Goal: Use online tool/utility: Utilize a website feature to perform a specific function

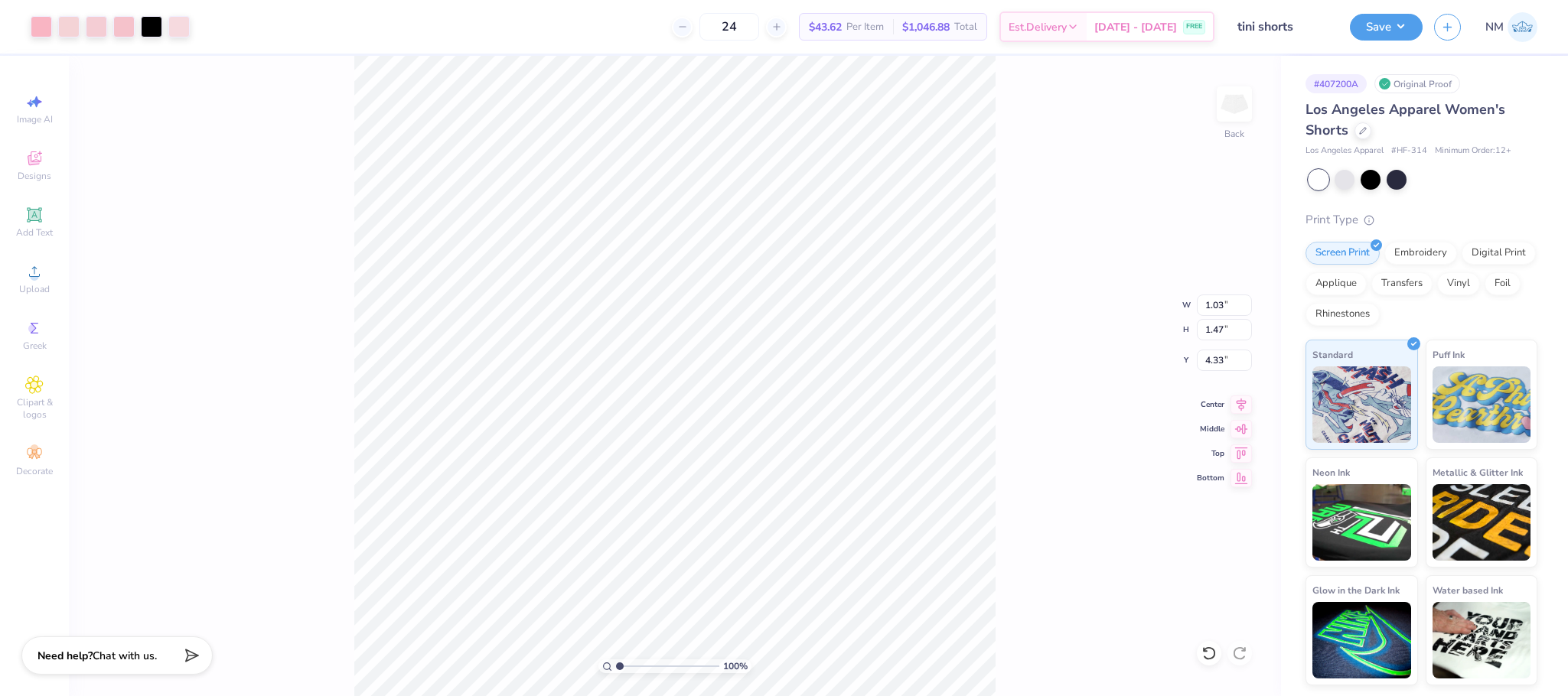
type input "1.03"
type input "1.47"
type input "4.33"
drag, startPoint x: 618, startPoint y: 666, endPoint x: 626, endPoint y: 666, distance: 8.0
click at [626, 666] on input "range" at bounding box center [668, 666] width 104 height 13
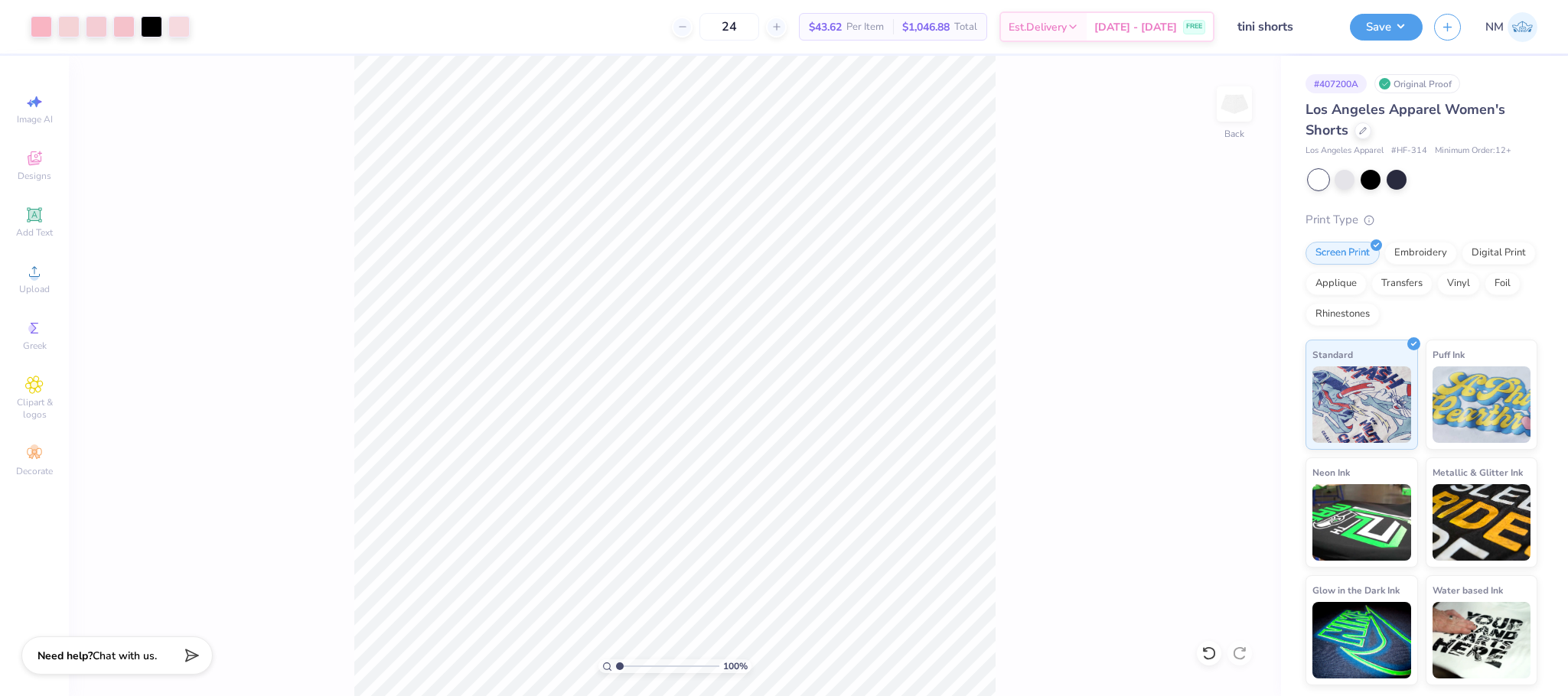
click at [618, 667] on input "range" at bounding box center [668, 666] width 104 height 13
drag, startPoint x: 618, startPoint y: 664, endPoint x: 626, endPoint y: 667, distance: 8.5
click at [626, 667] on input "range" at bounding box center [668, 666] width 104 height 13
click at [289, 407] on div "167 % Back" at bounding box center [675, 376] width 1212 height 640
click at [359, 393] on div "167 % Back" at bounding box center [675, 376] width 1212 height 640
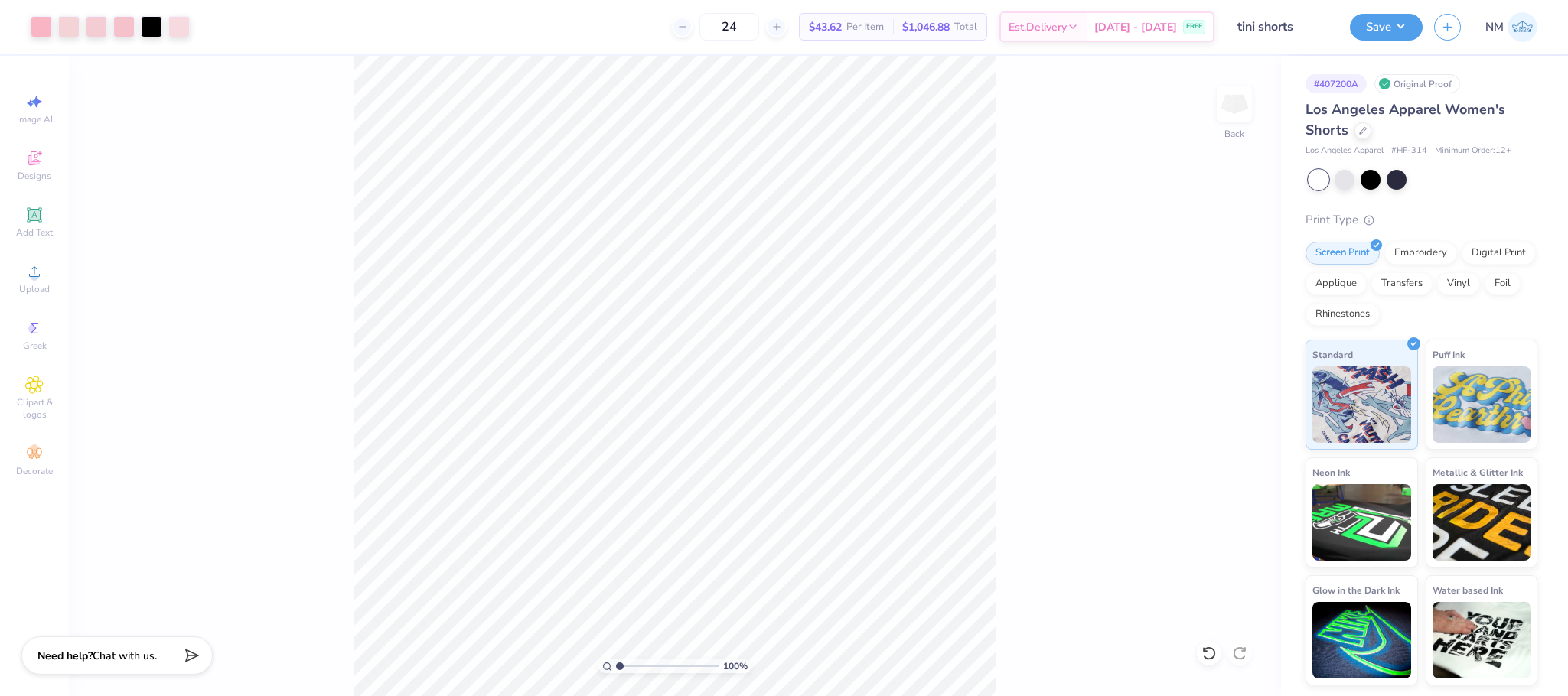
drag, startPoint x: 626, startPoint y: 668, endPoint x: 597, endPoint y: 664, distance: 29.3
type input "1"
click at [616, 664] on input "range" at bounding box center [668, 666] width 104 height 13
click at [41, 23] on div at bounding box center [40, 24] width 21 height 21
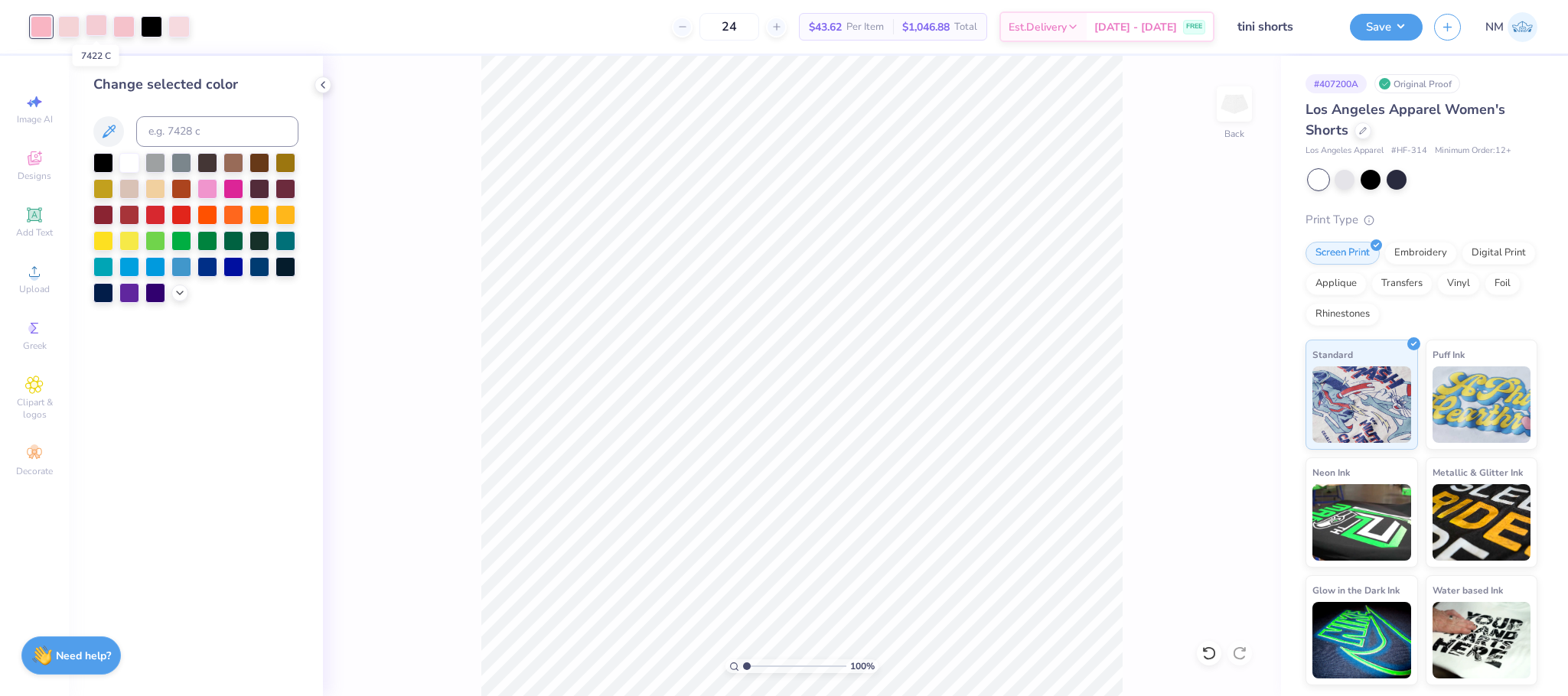
click at [101, 29] on div at bounding box center [96, 24] width 21 height 21
click at [184, 133] on input at bounding box center [217, 131] width 162 height 30
type input "705"
click at [129, 29] on div at bounding box center [123, 24] width 21 height 21
click at [180, 129] on input at bounding box center [217, 131] width 162 height 30
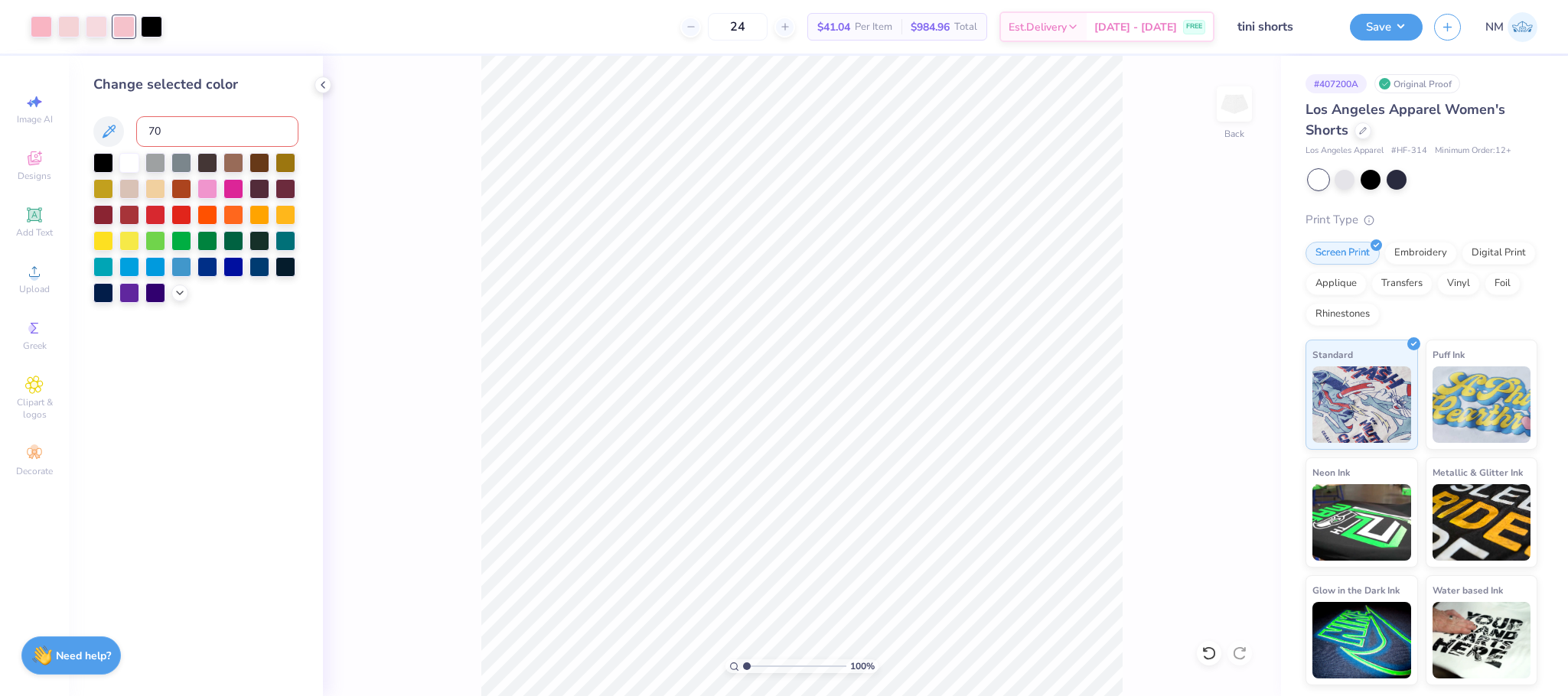
type input "705"
drag, startPoint x: 742, startPoint y: 667, endPoint x: 783, endPoint y: 670, distance: 41.1
click at [783, 670] on div "100 %" at bounding box center [803, 666] width 153 height 13
click at [743, 666] on input "range" at bounding box center [794, 666] width 104 height 13
drag, startPoint x: 744, startPoint y: 667, endPoint x: 754, endPoint y: 667, distance: 10.0
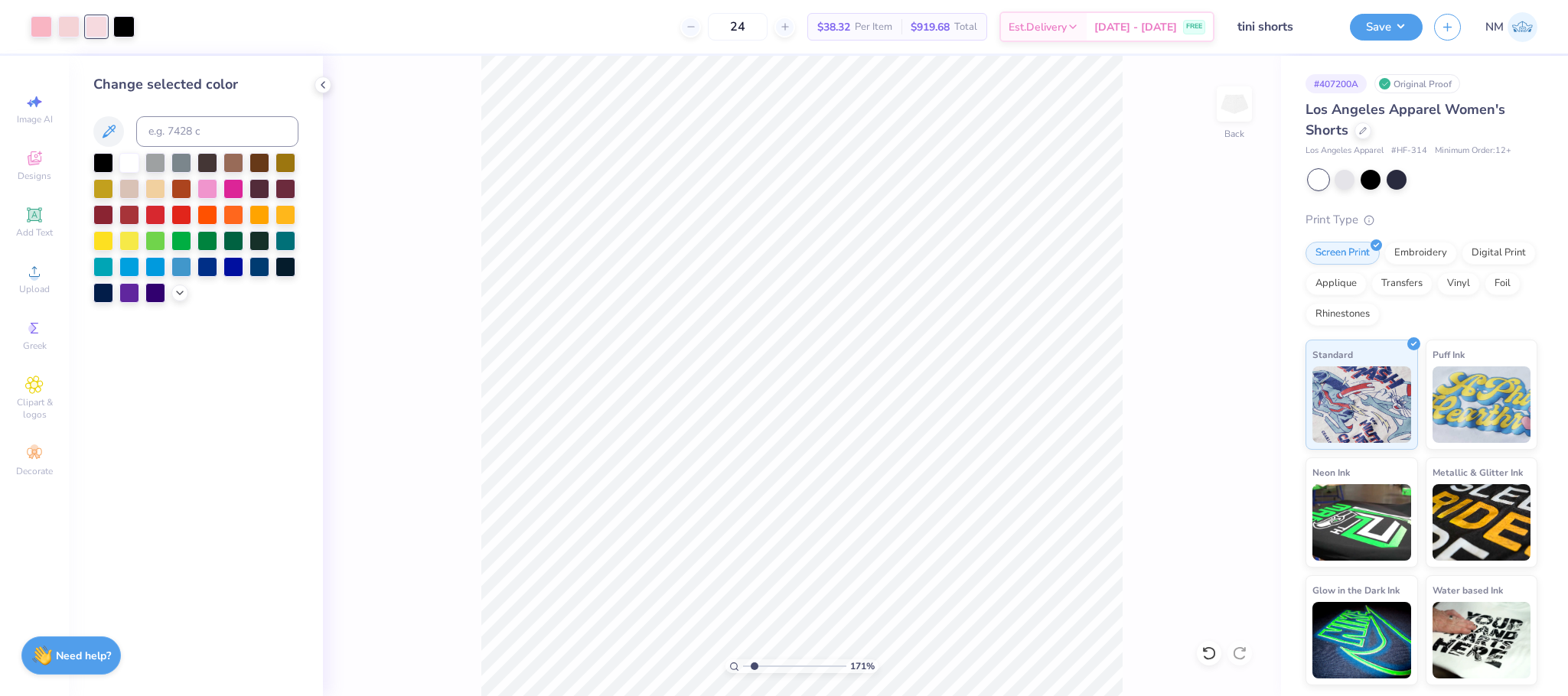
click at [754, 667] on input "range" at bounding box center [794, 666] width 104 height 13
type input "1.15"
click at [749, 668] on input "range" at bounding box center [794, 666] width 104 height 13
click at [1383, 29] on button "Save" at bounding box center [1386, 25] width 72 height 27
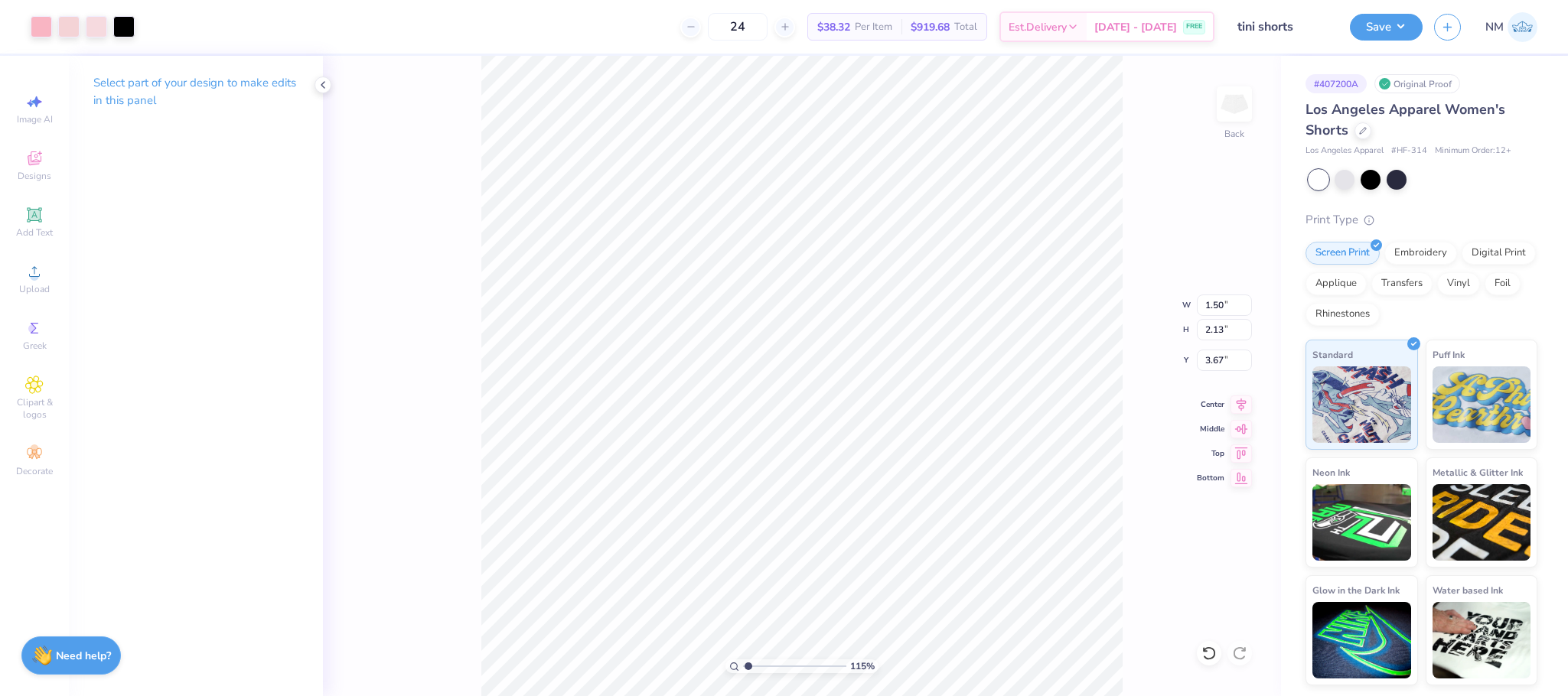
type input "1.50"
type input "2.13"
type input "3.67"
type input "1.57"
type input "2.23"
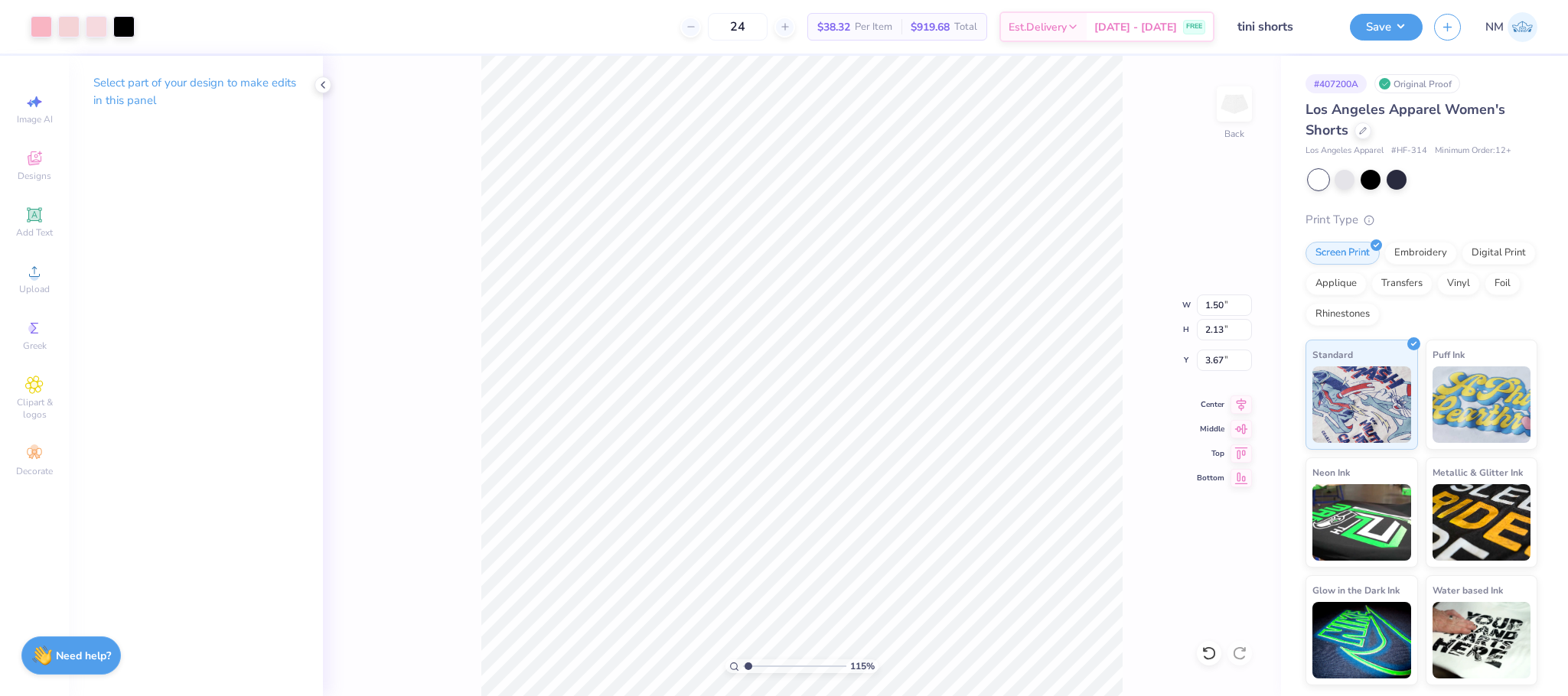
type input "3.57"
drag, startPoint x: 746, startPoint y: 664, endPoint x: 717, endPoint y: 664, distance: 29.0
type input "1"
click at [743, 664] on input "range" at bounding box center [794, 666] width 104 height 13
click at [1368, 19] on button "Save" at bounding box center [1386, 25] width 72 height 27
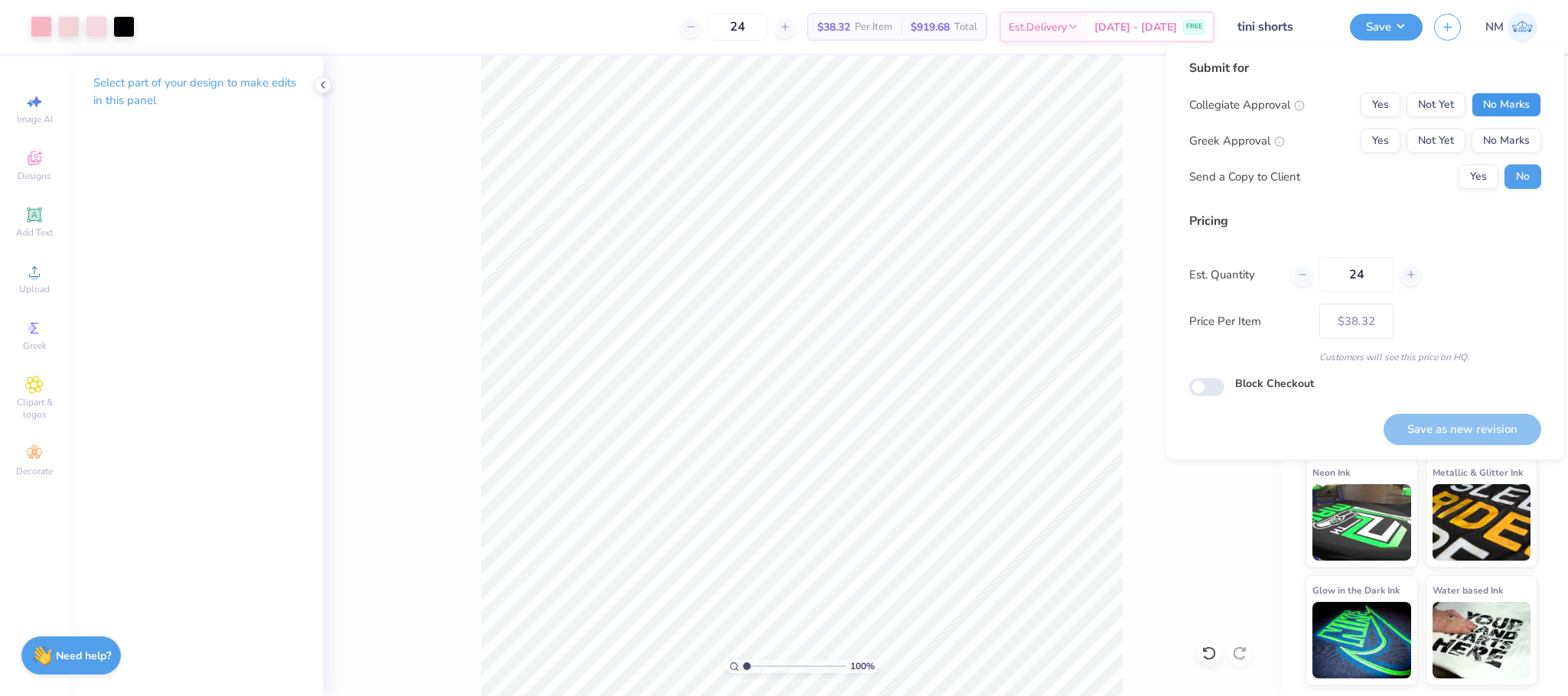
click at [1495, 99] on button "No Marks" at bounding box center [1506, 104] width 70 height 24
click at [1500, 136] on button "No Marks" at bounding box center [1506, 140] width 70 height 24
click at [1458, 172] on button "Yes" at bounding box center [1478, 176] width 40 height 24
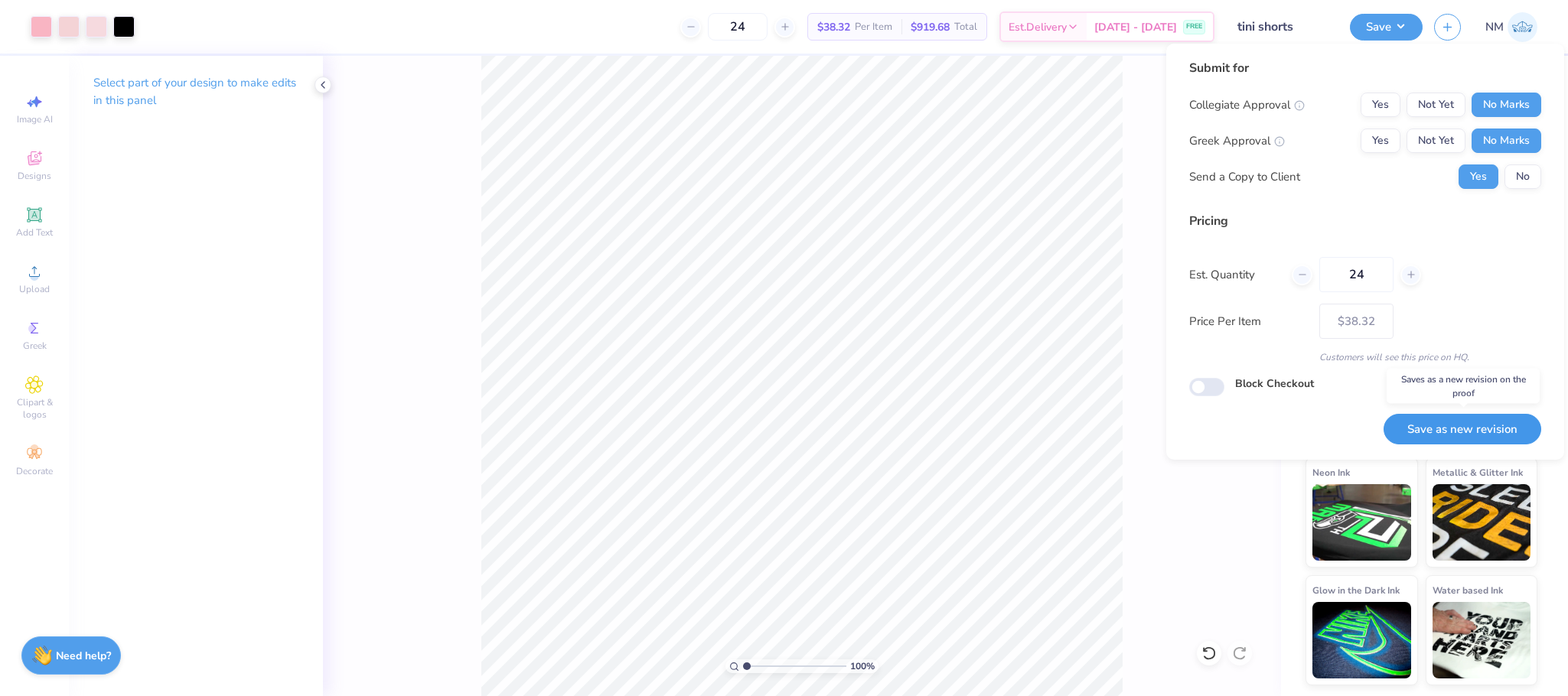
click at [1422, 419] on button "Save as new revision" at bounding box center [1462, 429] width 158 height 31
type input "$38.32"
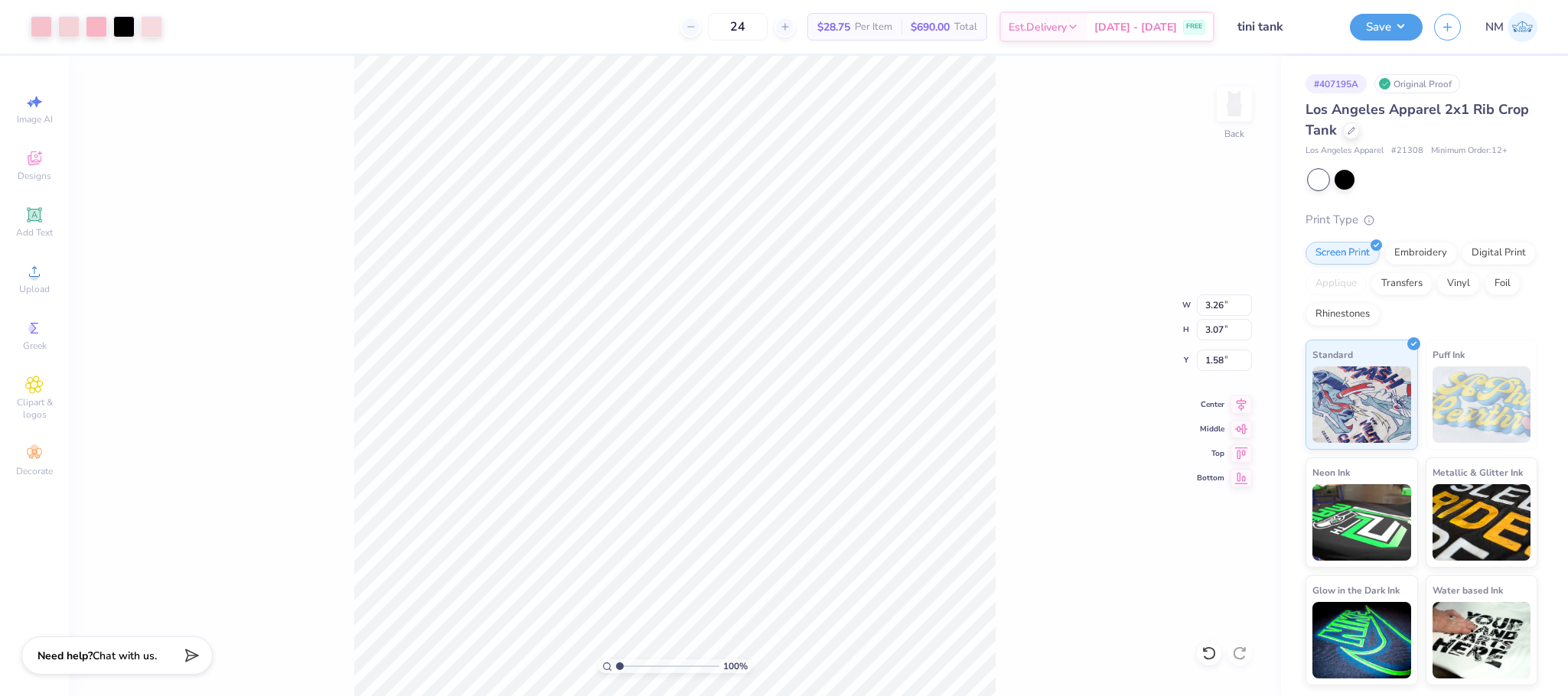
type input "3.28"
type input "3.09"
click at [35, 24] on div at bounding box center [40, 24] width 21 height 21
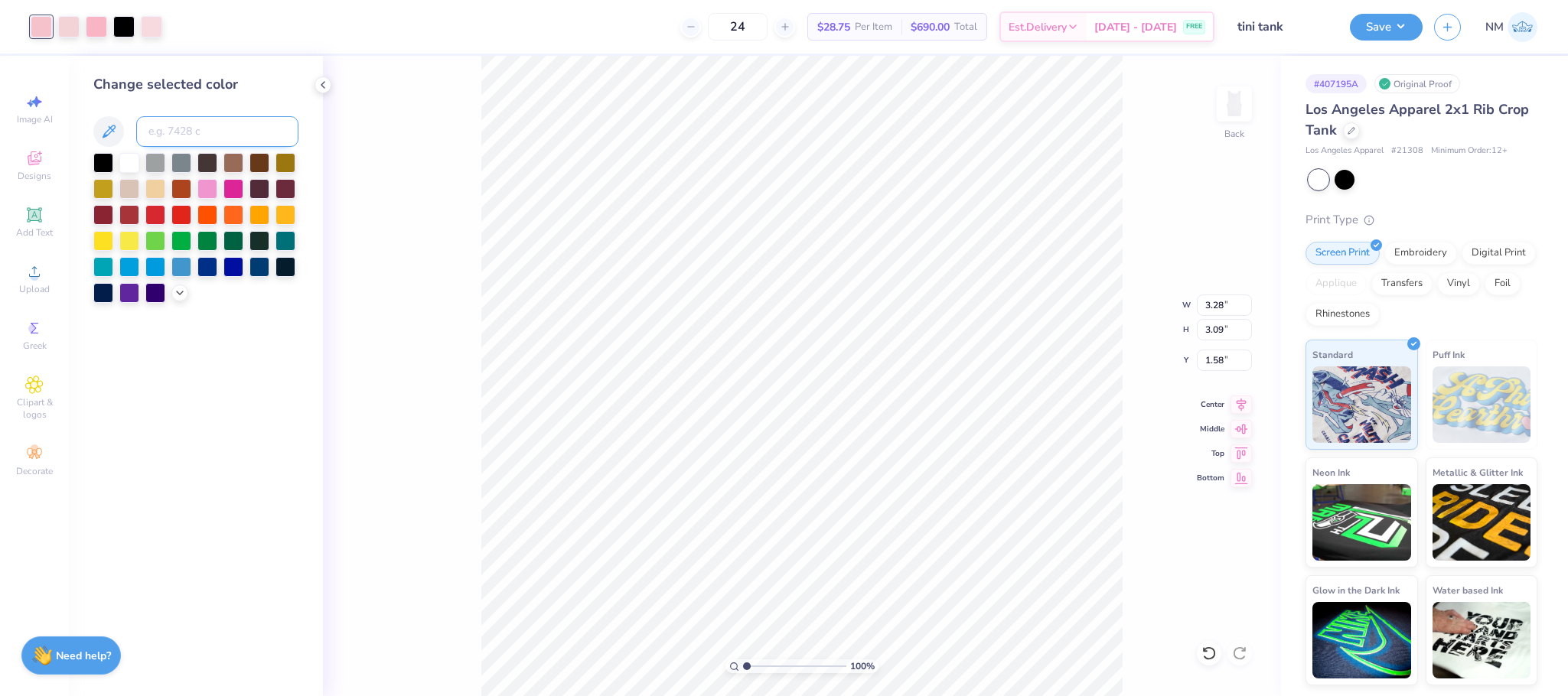
click at [168, 124] on input at bounding box center [217, 131] width 162 height 30
type input "698"
click at [320, 86] on icon at bounding box center [323, 84] width 13 height 13
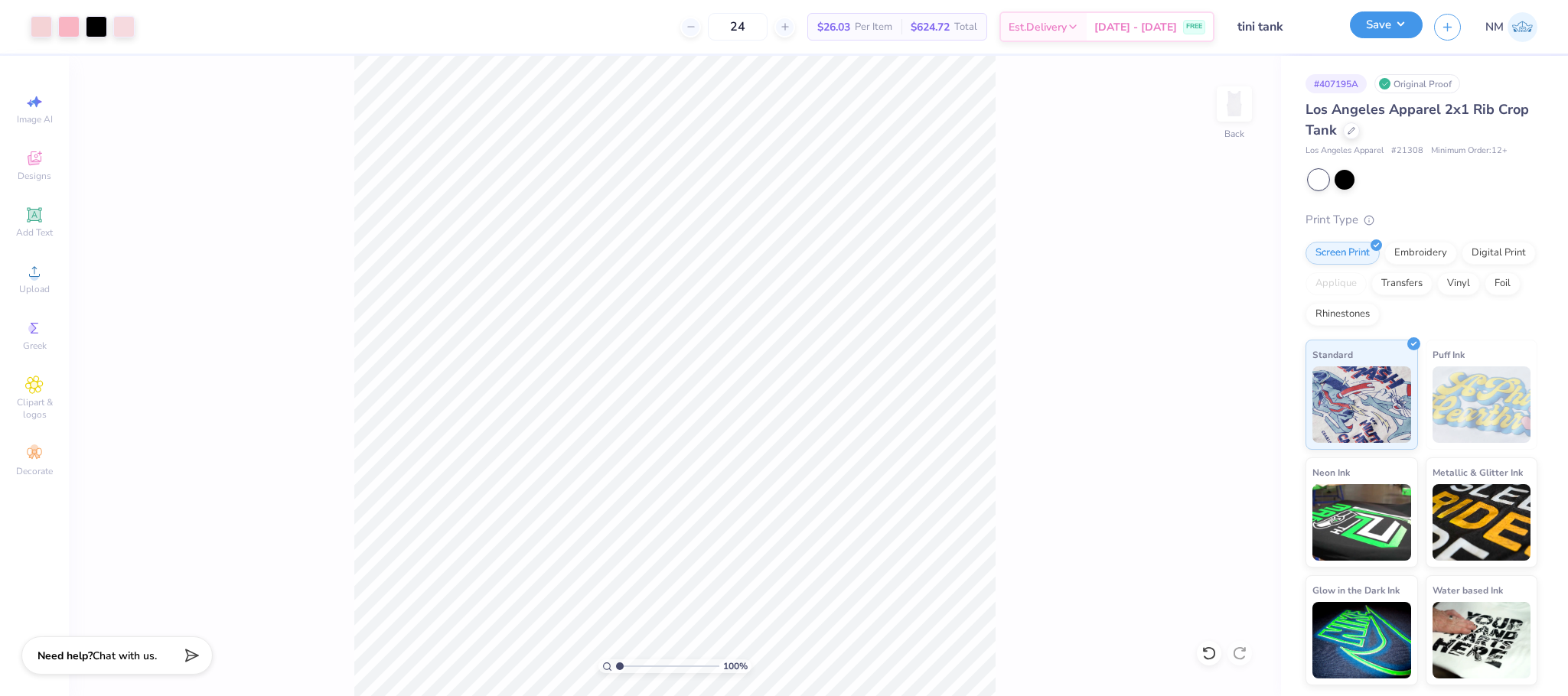
click at [1396, 25] on button "Save" at bounding box center [1386, 25] width 72 height 27
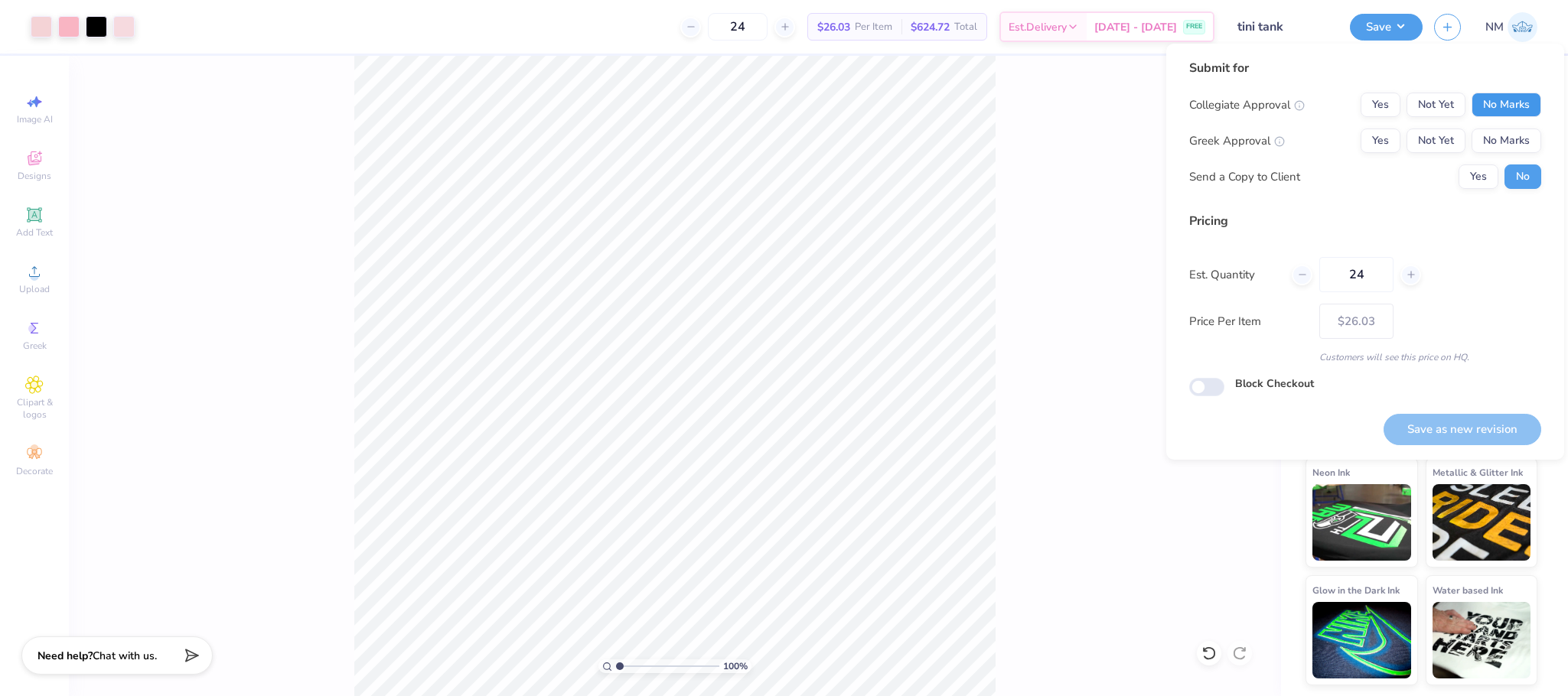
click at [1513, 95] on button "No Marks" at bounding box center [1506, 104] width 70 height 24
click at [1512, 129] on button "No Marks" at bounding box center [1506, 140] width 70 height 24
click at [1486, 174] on button "Yes" at bounding box center [1478, 176] width 40 height 24
click at [1460, 419] on button "Save as new revision" at bounding box center [1462, 429] width 158 height 31
type input "$26.03"
